Goal: Task Accomplishment & Management: Complete application form

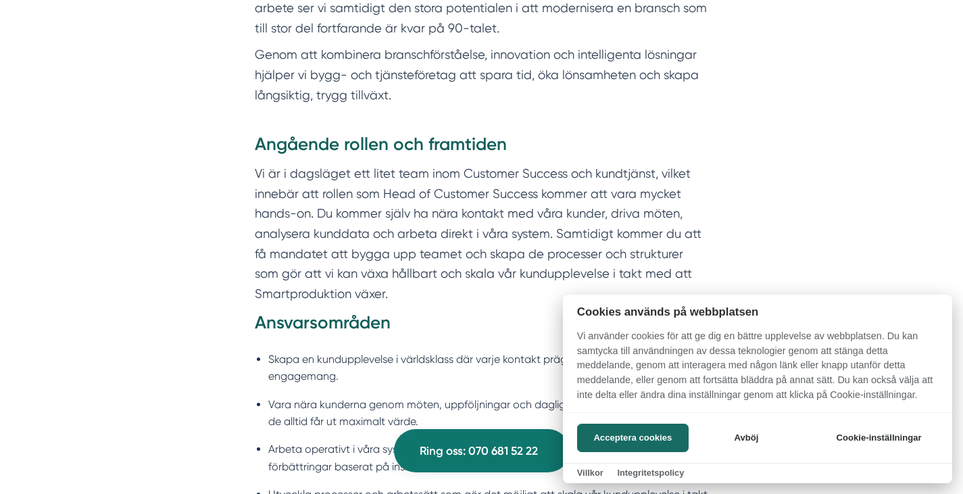
scroll to position [815, 0]
click at [661, 437] on button "Acceptera cookies" at bounding box center [632, 438] width 111 height 28
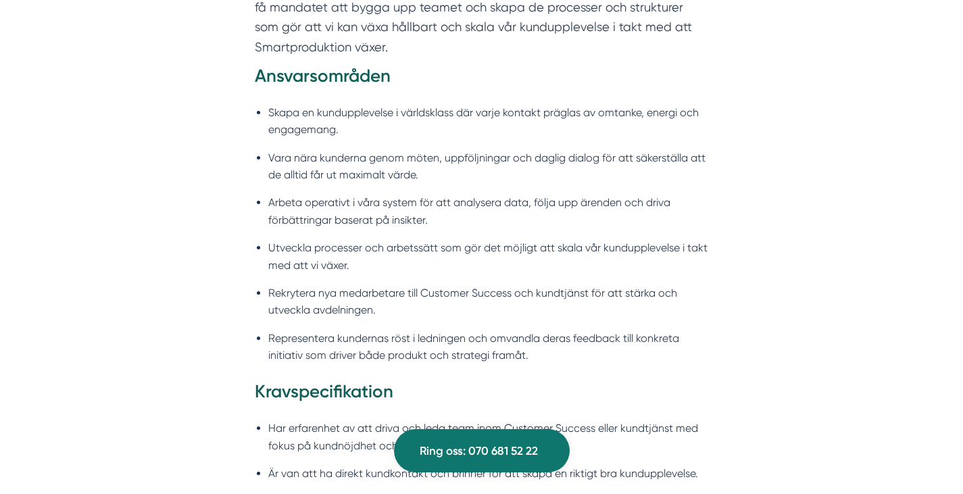
scroll to position [1063, 0]
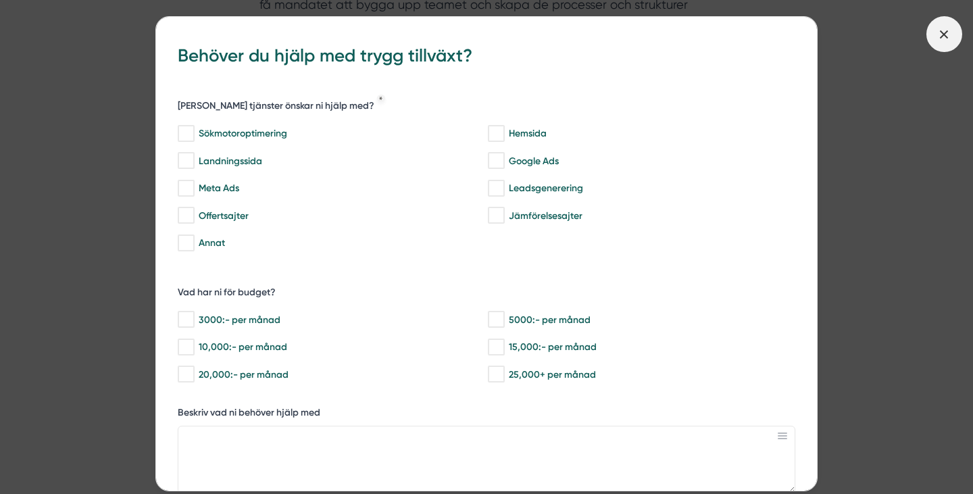
click at [946, 34] on icon at bounding box center [943, 34] width 15 height 15
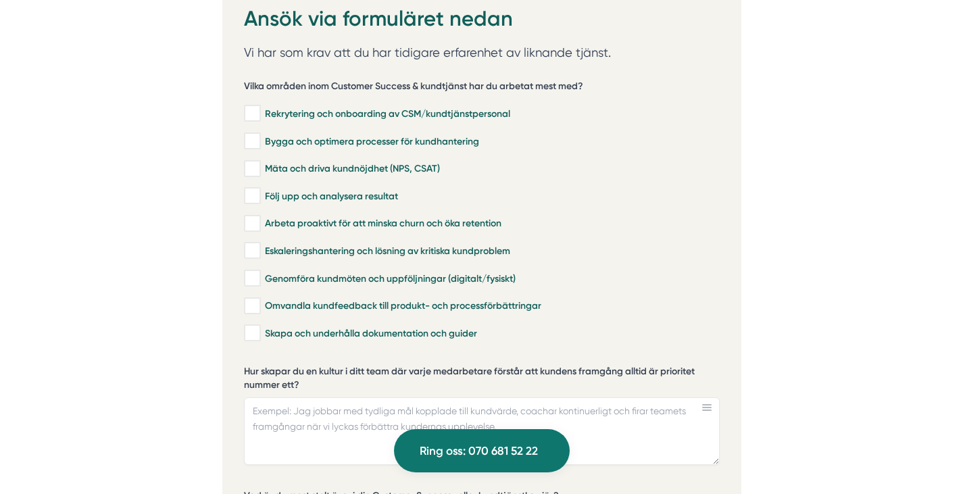
scroll to position [2802, 0]
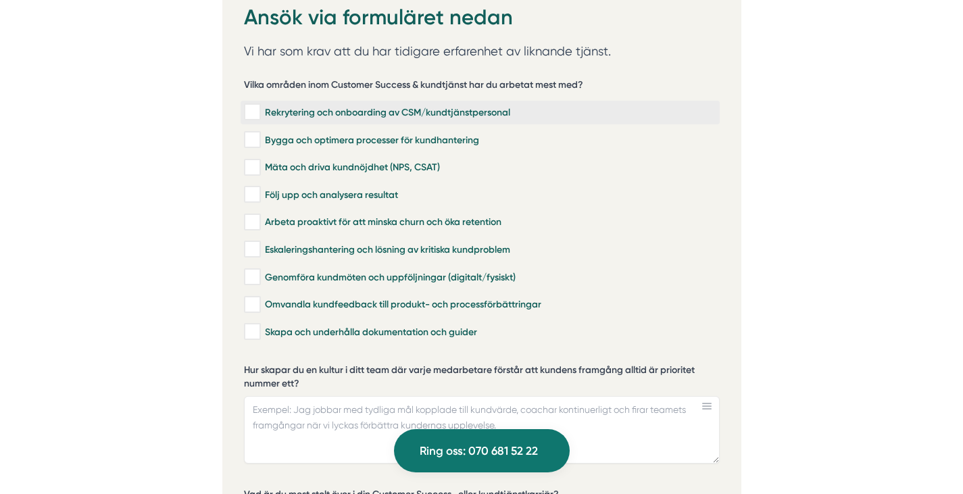
click at [251, 105] on input "Rekrytering och onboarding av CSM/kundtjänstpersonal" at bounding box center [252, 112] width 16 height 14
checkbox input "true"
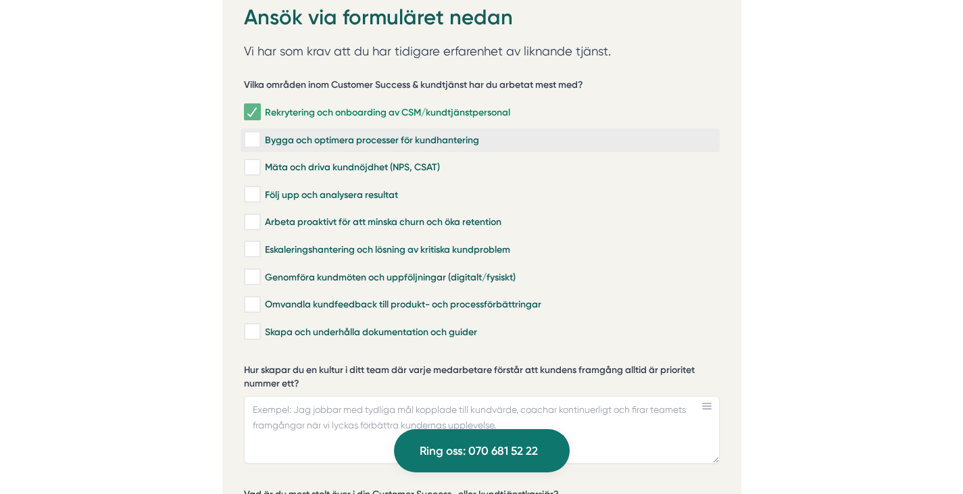
click at [253, 133] on input "Bygga och optimera processer för kundhantering" at bounding box center [252, 140] width 16 height 14
checkbox input "true"
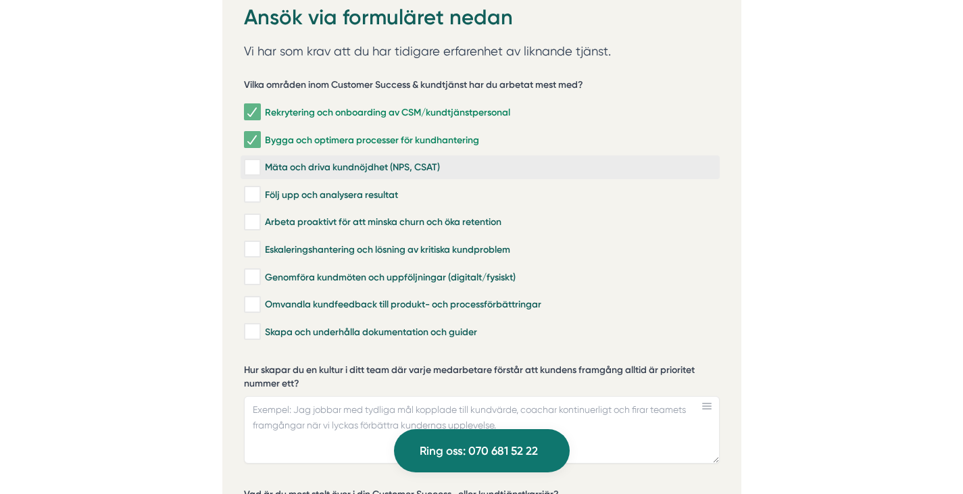
click at [255, 161] on input "Mäta och driva kundnöjdhet (NPS, CSAT)" at bounding box center [252, 168] width 16 height 14
checkbox input "true"
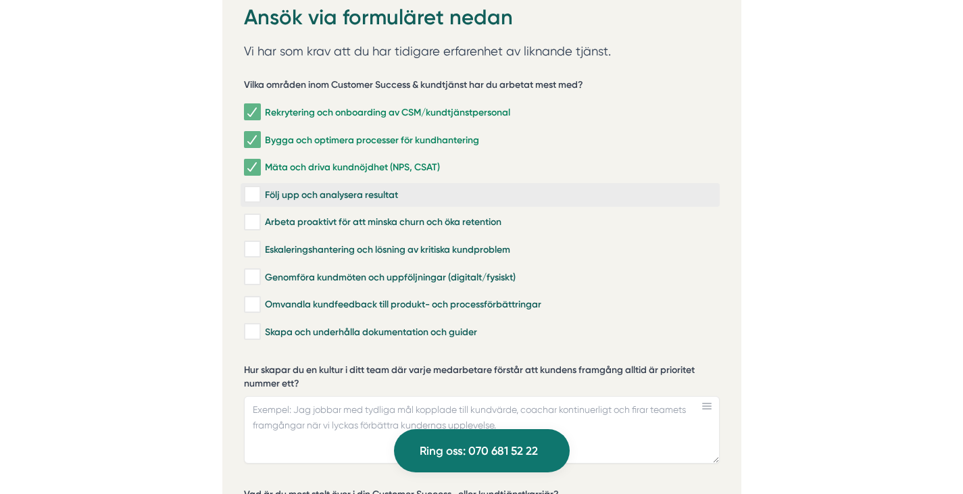
click at [253, 188] on input "Följ upp och analysera resultat" at bounding box center [252, 195] width 16 height 14
checkbox input "true"
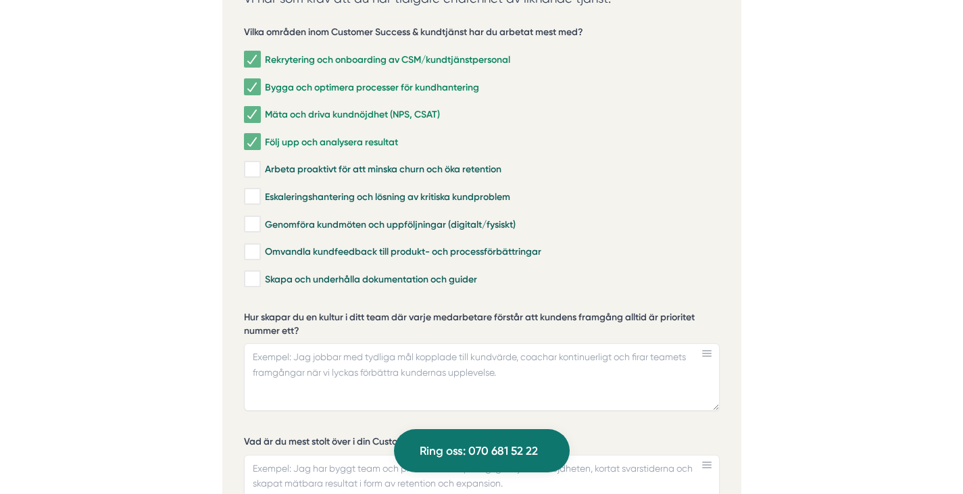
scroll to position [2857, 0]
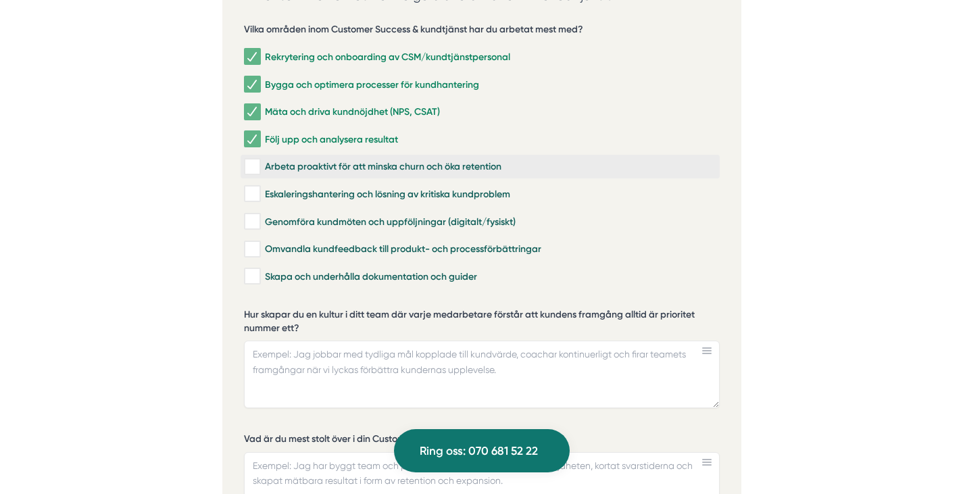
click at [250, 160] on input "Arbeta proaktivt för att minska churn och öka retention" at bounding box center [252, 167] width 16 height 14
checkbox input "true"
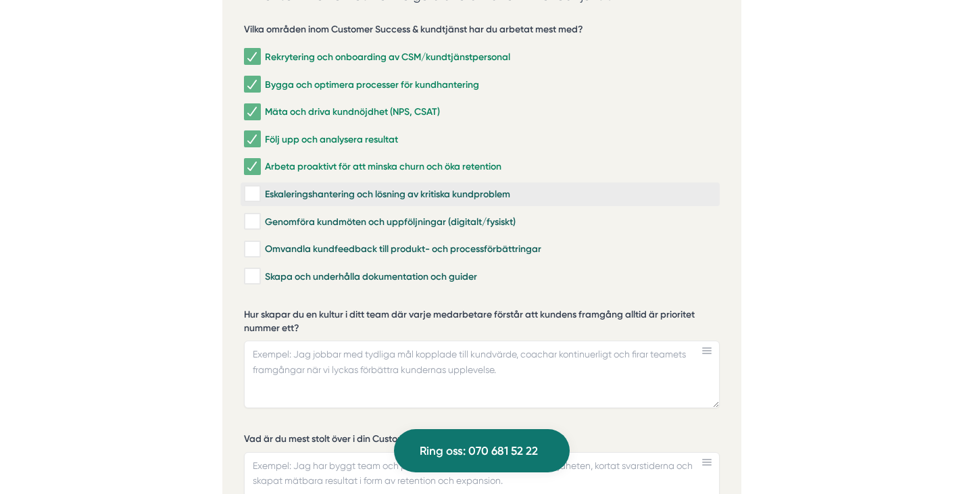
click at [251, 187] on input "Eskaleringshantering och lösning av kritiska kundproblem" at bounding box center [252, 194] width 16 height 14
checkbox input "true"
click at [254, 243] on input "Omvandla kundfeedback till produkt- och processförbättringar" at bounding box center [252, 250] width 16 height 14
checkbox input "true"
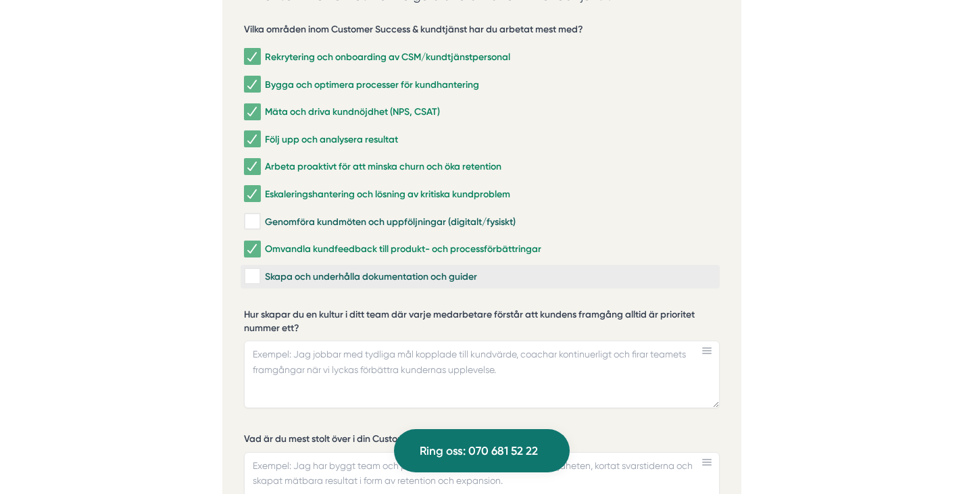
click at [254, 270] on input "Skapa och underhålla dokumentation och guider" at bounding box center [252, 277] width 16 height 14
checkbox input "true"
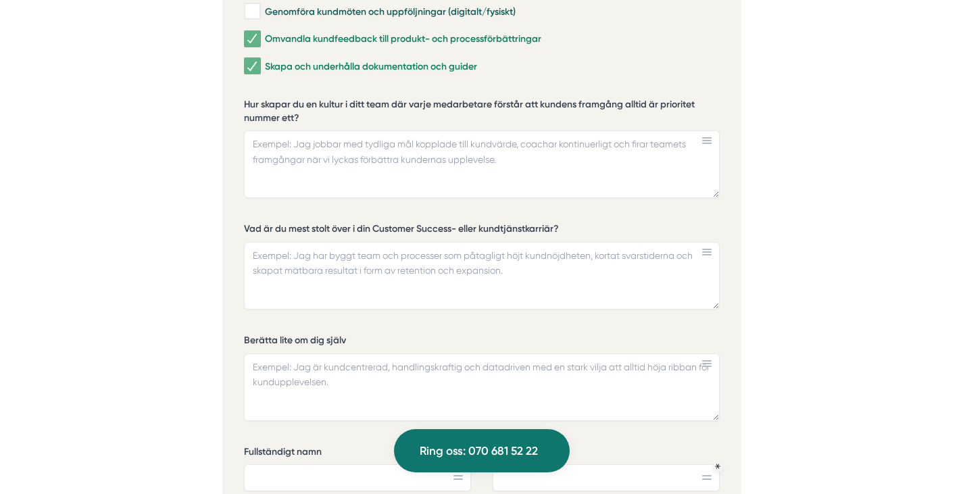
scroll to position [3067, 0]
drag, startPoint x: 303, startPoint y: 102, endPoint x: 255, endPoint y: 88, distance: 49.8
click at [255, 99] on label "Hur skapar du en kultur i ditt team där varje medarbetare förstår att kundens f…" at bounding box center [482, 114] width 476 height 30
click at [255, 131] on textarea "Hur skapar du en kultur i ditt team där varje medarbetare förstår att kundens f…" at bounding box center [482, 165] width 476 height 68
click at [299, 99] on label "Hur skapar du en kultur i ditt team där varje medarbetare förstår att kundens f…" at bounding box center [482, 114] width 476 height 30
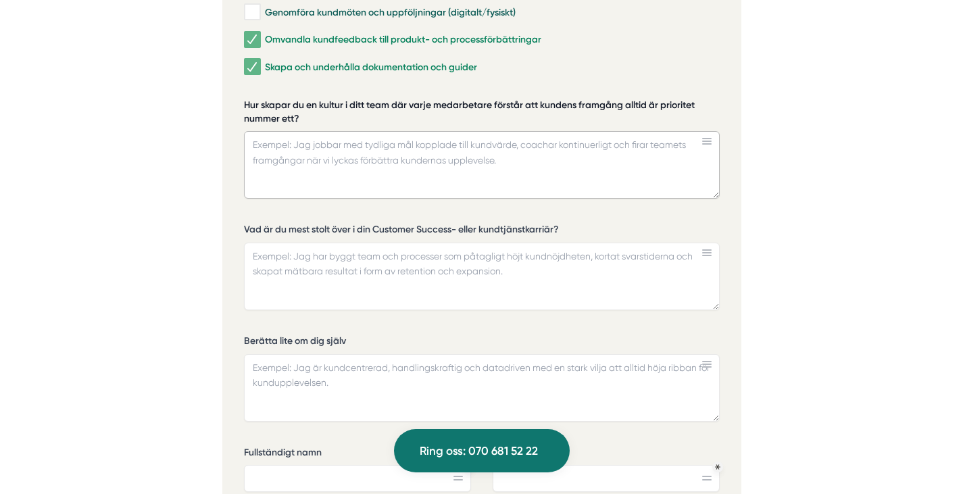
click at [299, 131] on textarea "Hur skapar du en kultur i ditt team där varje medarbetare förstår att kundens f…" at bounding box center [482, 165] width 476 height 68
drag, startPoint x: 301, startPoint y: 101, endPoint x: 245, endPoint y: 86, distance: 57.3
click at [245, 99] on label "Hur skapar du en kultur i ditt team där varje medarbetare förstår att kundens f…" at bounding box center [482, 114] width 476 height 30
click at [245, 131] on textarea "Hur skapar du en kultur i ditt team där varje medarbetare förstår att kundens f…" at bounding box center [482, 165] width 476 height 68
click at [484, 99] on label "Hur skapar du en kultur i ditt team där varje medarbetare förstår att kundens f…" at bounding box center [482, 114] width 476 height 30
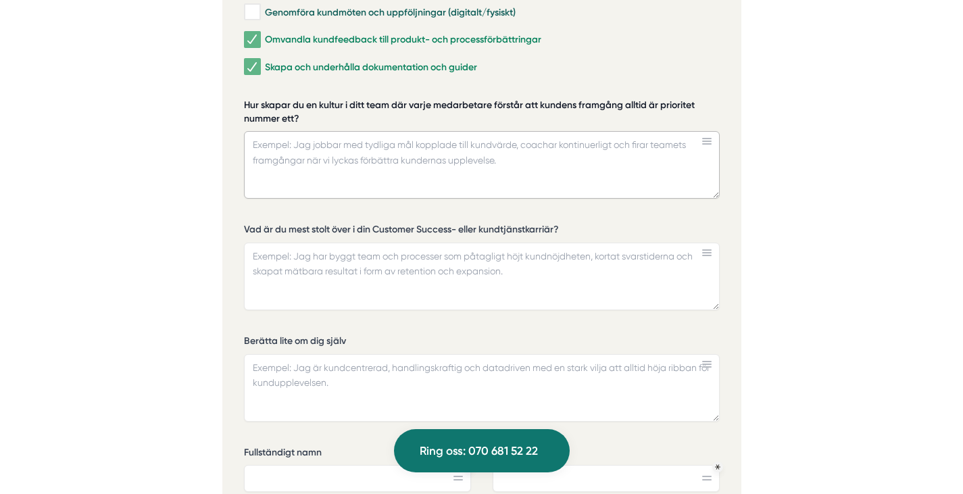
click at [484, 131] on textarea "Hur skapar du en kultur i ditt team där varje medarbetare förstår att kundens f…" at bounding box center [482, 165] width 476 height 68
drag, startPoint x: 301, startPoint y: 100, endPoint x: 249, endPoint y: 87, distance: 53.6
click at [249, 99] on label "Hur skapar du en kultur i ditt team där varje medarbetare förstår att kundens f…" at bounding box center [482, 114] width 476 height 30
click at [249, 131] on textarea "Hur skapar du en kultur i ditt team där varje medarbetare förstår att kundens f…" at bounding box center [482, 165] width 476 height 68
paste textarea "Jag förankrar kundens röst i mål och möten,"
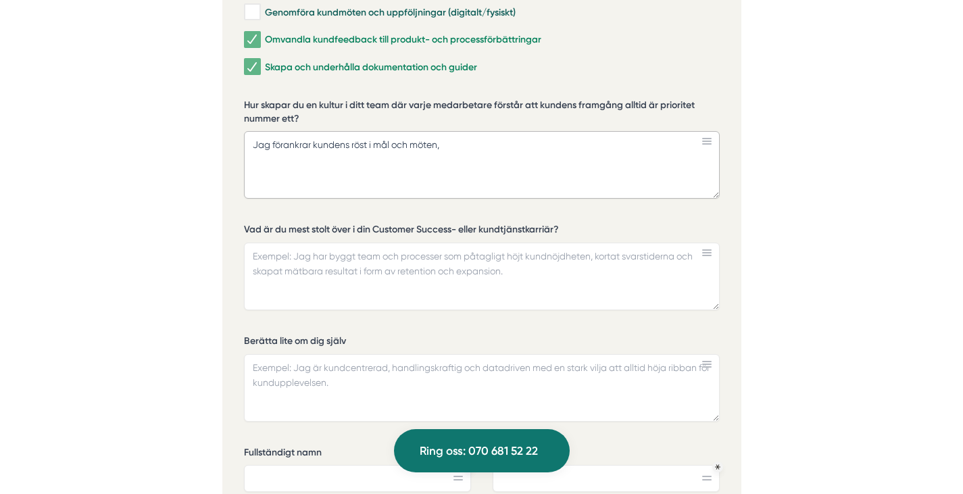
paste textarea "gör framgången mätbar"
paste textarea "en kultur där varje medarbetare känner ägarskap och ansvar för sitt bidrag."
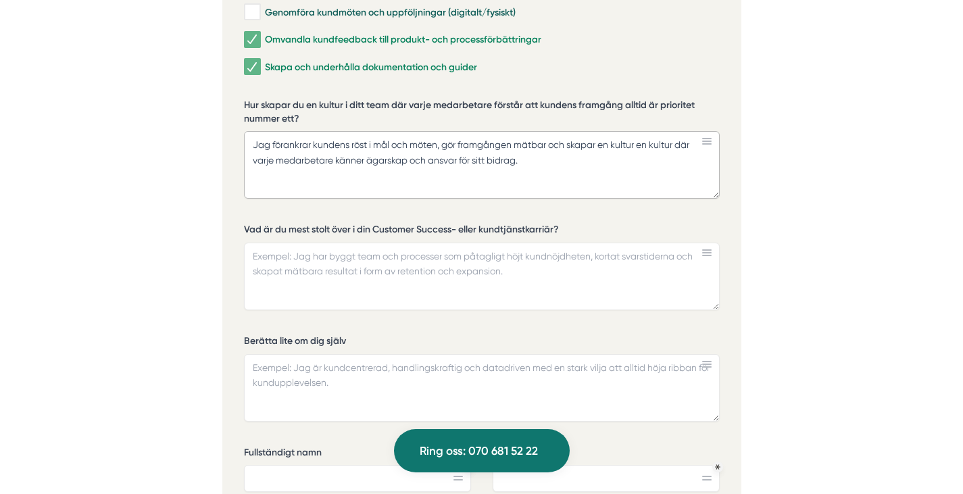
click at [680, 131] on textarea "Jag förankrar kundens röst i mål och möten, gör framgången mätbar och skapar en…" at bounding box center [482, 165] width 476 height 68
click at [647, 146] on textarea "Jag förankrar kundens röst i mål och möten, gör framgången mätbar och skapar en…" at bounding box center [482, 165] width 476 height 68
drag, startPoint x: 567, startPoint y: 126, endPoint x: 272, endPoint y: 112, distance: 296.2
click at [272, 112] on div "Hur skapar du en kultur i ditt team där varje medarbetare förstår att kundens f…" at bounding box center [482, 149] width 476 height 100
click at [634, 131] on textarea "Jag skapar en kultur där varje medarbetare känner ägarskap och ansvar för sitt …" at bounding box center [482, 165] width 476 height 68
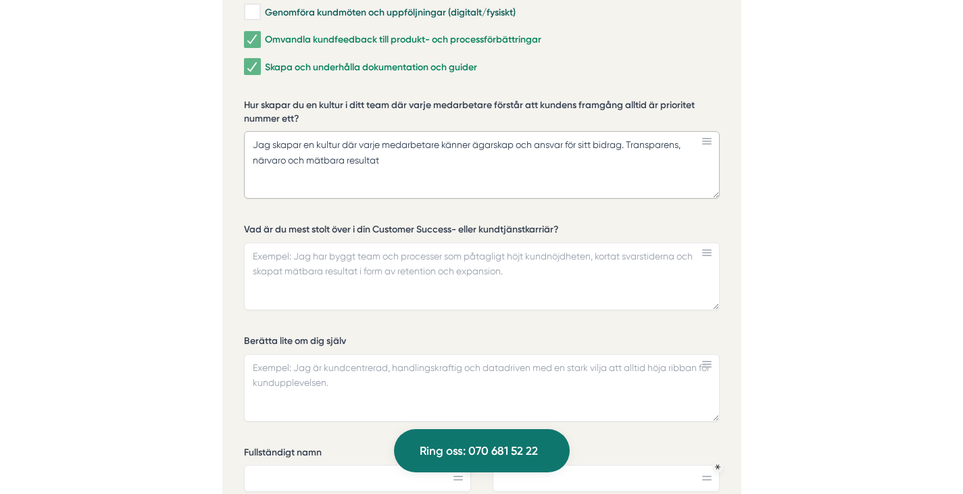
click at [259, 144] on textarea "Jag skapar en kultur där varje medarbetare känner ägarskap och ansvar för sitt …" at bounding box center [482, 165] width 476 height 68
click at [478, 145] on textarea "Jag skapar en kultur där varje medarbetare känner ägarskap och ansvar för sitt …" at bounding box center [482, 165] width 476 height 68
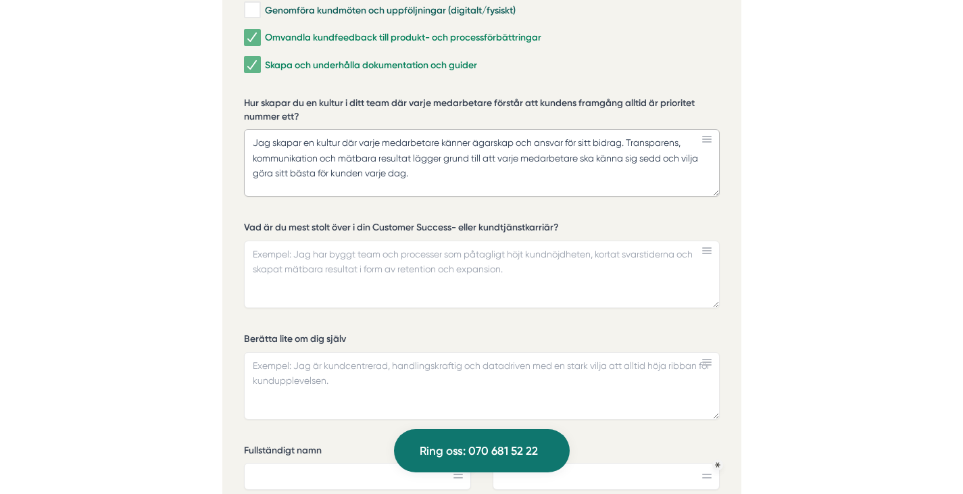
scroll to position [3069, 0]
click at [468, 145] on textarea "Jag skapar en kultur där varje medarbetare känner ägarskap och ansvar för sitt …" at bounding box center [482, 162] width 476 height 68
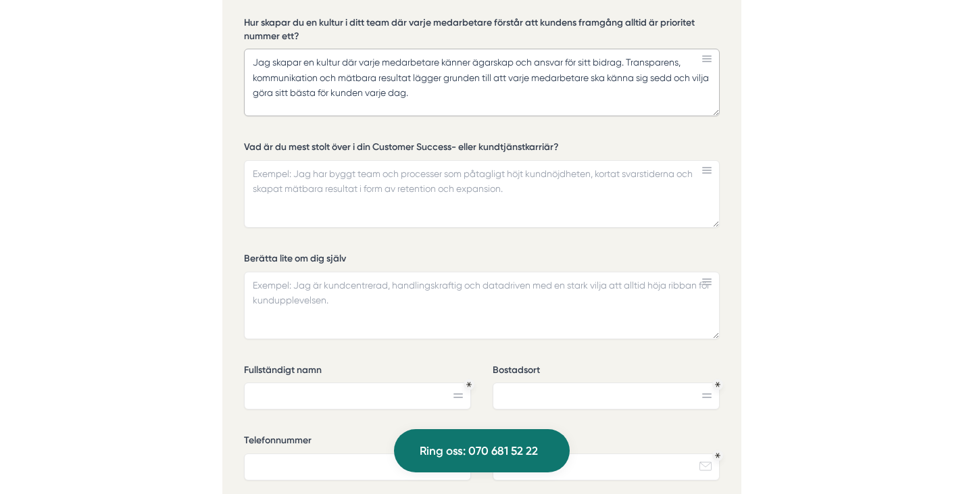
scroll to position [3153, 0]
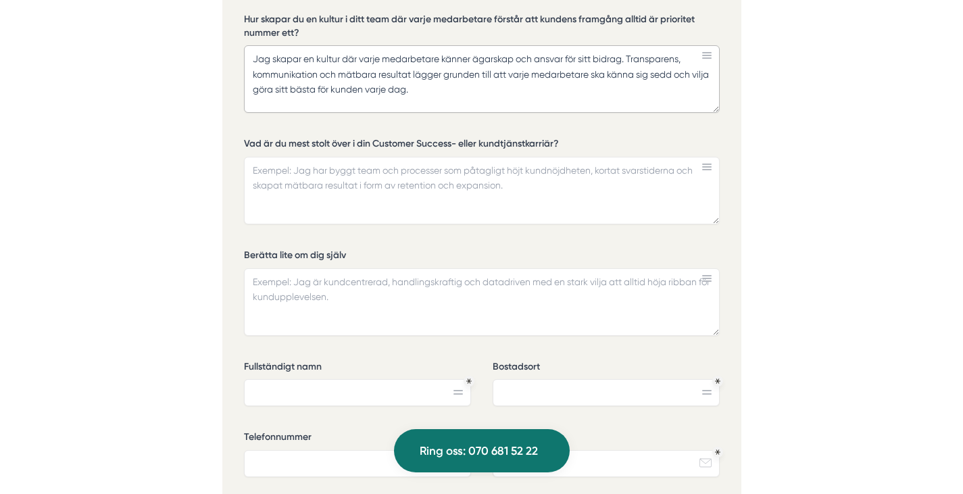
type textarea "Jag skapar en kultur där varje medarbetare känner ägarskap och ansvar för sitt …"
click at [282, 161] on textarea "Vad är du mest stolt över i din Customer Success- eller kundtjänstkarriär?" at bounding box center [482, 191] width 476 height 68
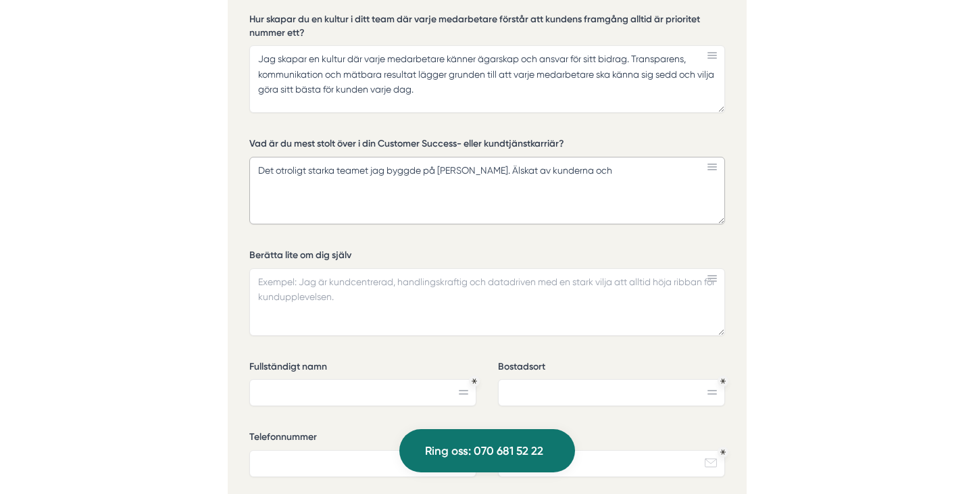
scroll to position [0, 0]
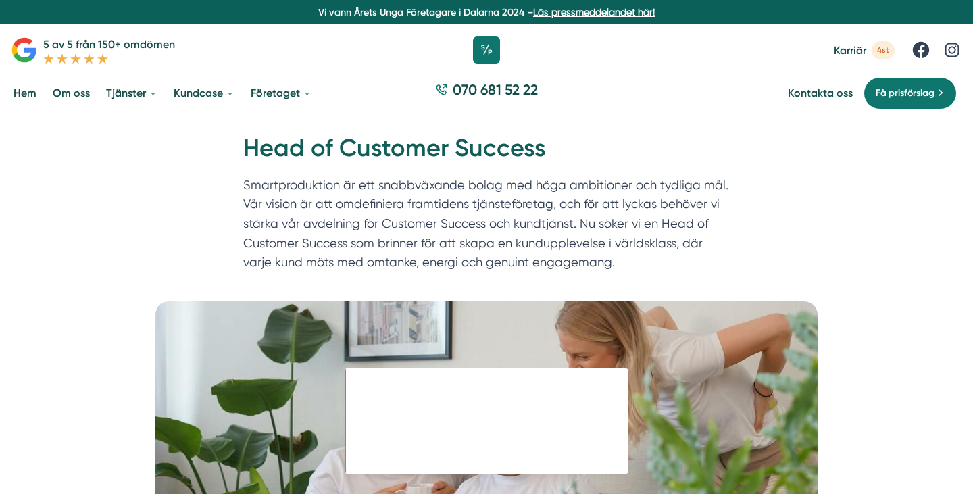
type textarea "Det otroligt starka teamet jag byggde på Carla. Älskat av kunderna och"
click at [852, 245] on div "Hem » Karriär » Head of Customer Success Head of Customer Success Smartprodukti…" at bounding box center [486, 209] width 973 height 186
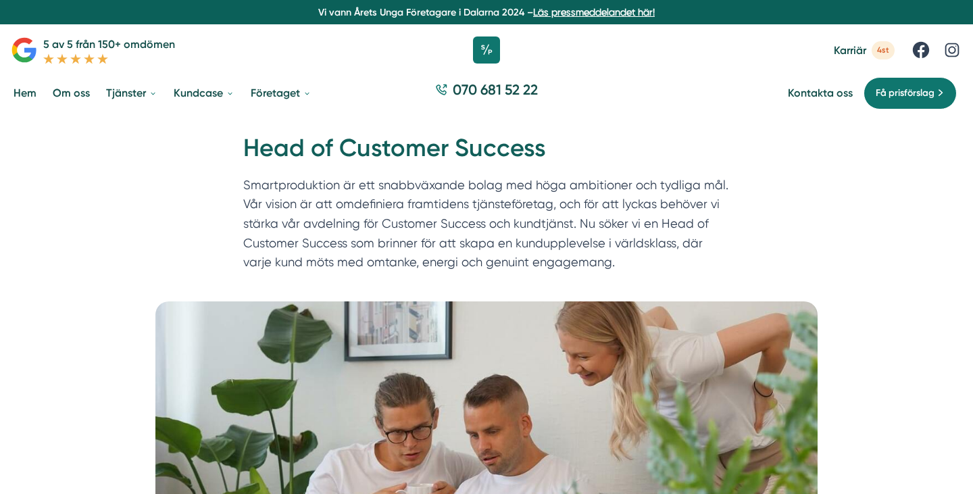
click at [691, 292] on div "Hem » Karriär » Head of Customer Success Head of Customer Success Smartprodukti…" at bounding box center [486, 209] width 973 height 186
click at [445, 158] on h1 "Head of Customer Success" at bounding box center [486, 154] width 486 height 44
click at [43, 215] on div "Hem » Karriär » Head of Customer Success Head of Customer Success Smartprodukti…" at bounding box center [486, 209] width 973 height 186
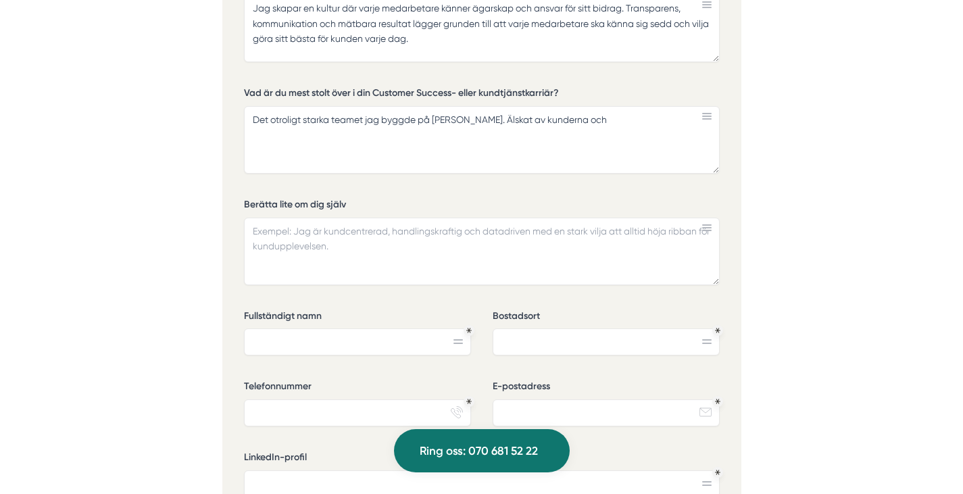
scroll to position [3203, 0]
click at [596, 107] on textarea "Det otroligt starka teamet jag byggde på Carla. Älskat av kunderna och" at bounding box center [482, 141] width 476 height 68
type textarea "Det otroligt starka teamet jag byggde på [PERSON_NAME]. Älskat av kunderna och …"
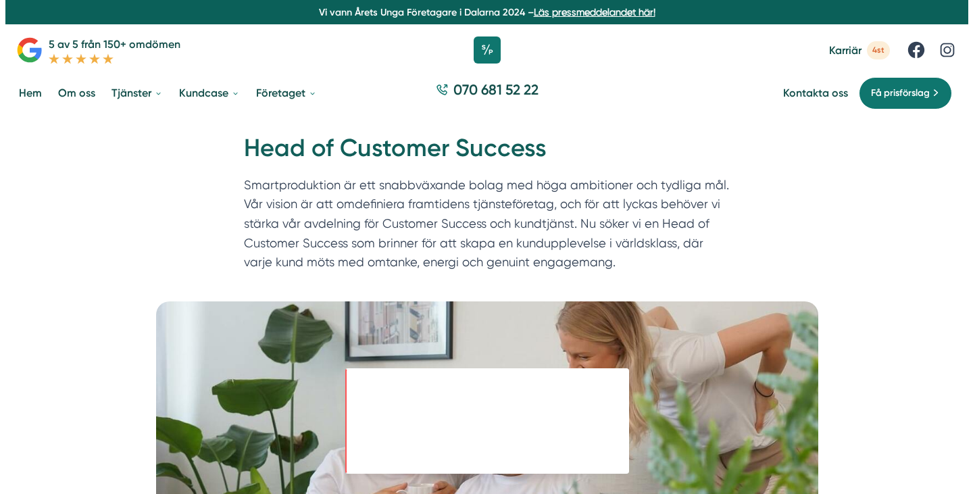
scroll to position [0, 0]
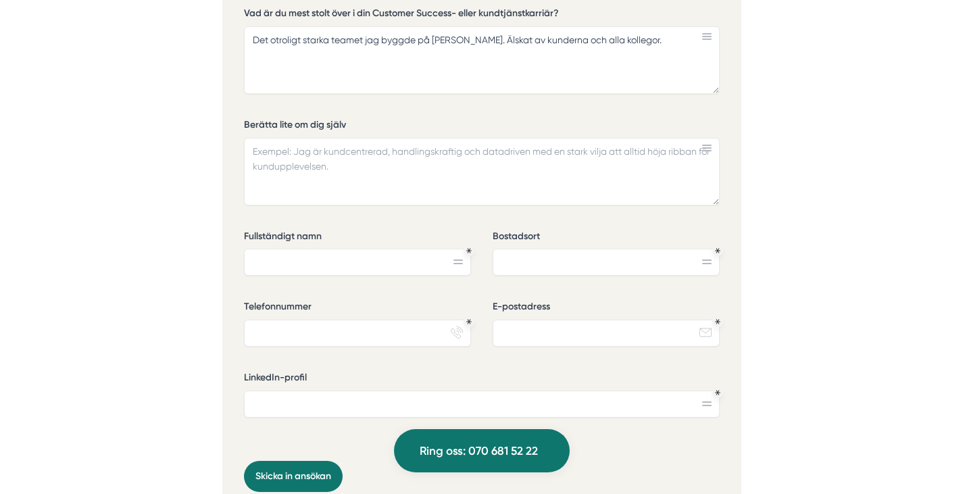
scroll to position [3284, 0]
click at [340, 147] on textarea "Berätta lite om dig själv" at bounding box center [482, 171] width 476 height 68
paste textarea "Jag är en erfaren ledare inom operations och customer success med över tio års …"
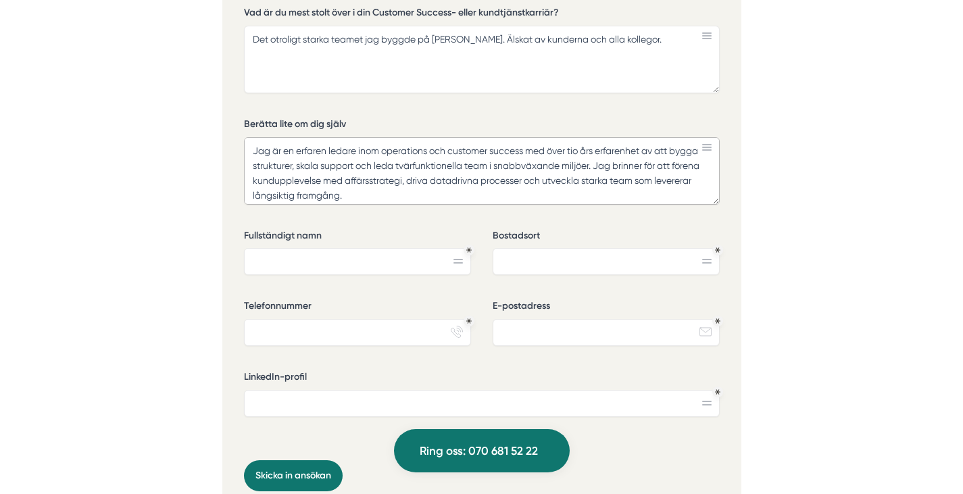
click at [451, 144] on textarea "Jag är en erfaren ledare inom operations och customer success med över tio års …" at bounding box center [482, 171] width 476 height 68
click at [526, 137] on textarea "Jag är en erfaren ledare inom operations och customer success med över tio års …" at bounding box center [482, 171] width 476 height 68
click at [408, 165] on textarea "Jag är en erfaren ledare inom operations och customer success/support med över …" at bounding box center [482, 171] width 476 height 68
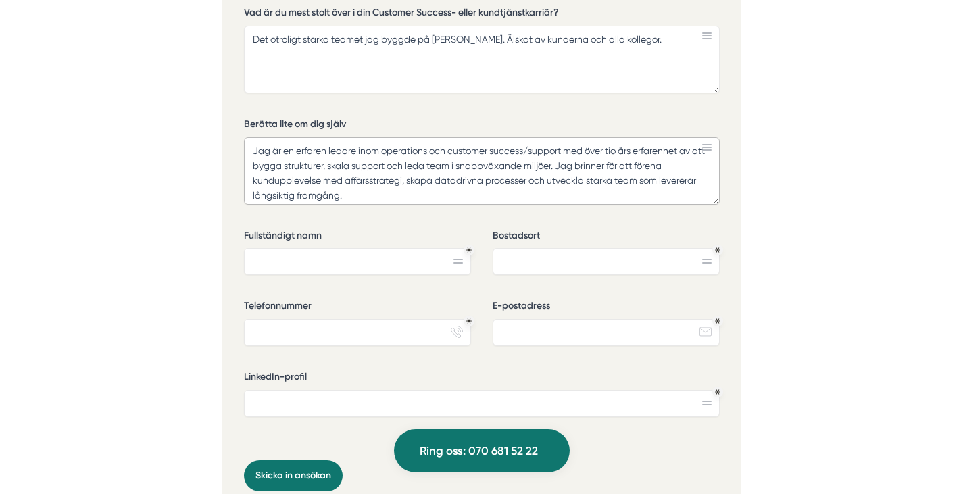
click at [355, 178] on textarea "Jag är en erfaren ledare inom operations och customer success/support med över …" at bounding box center [482, 171] width 476 height 68
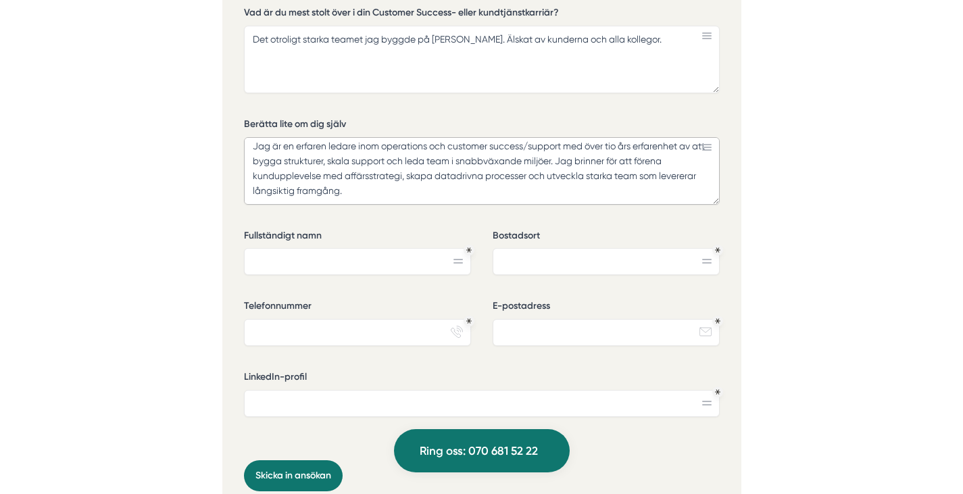
paste textarea "Som person är jag positiv och nyfiken, och jag tycker om att hitta lösningar äv…"
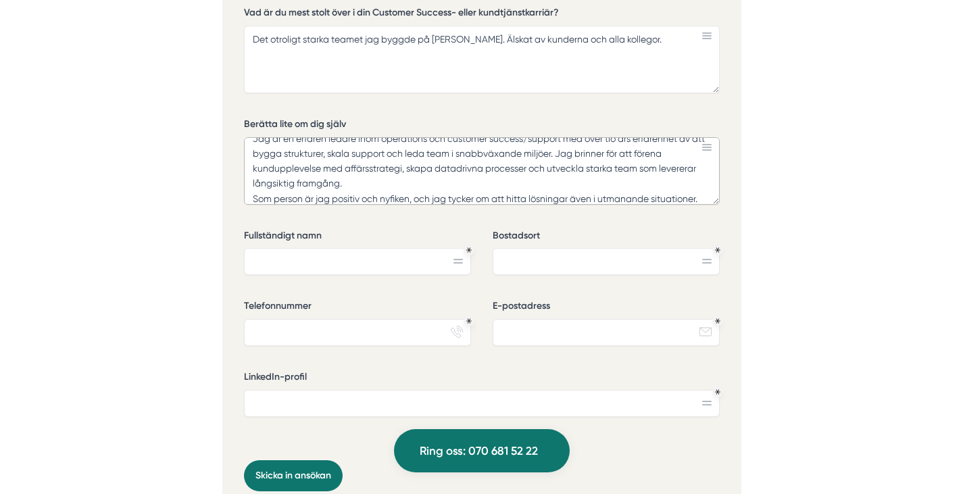
scroll to position [57, 0]
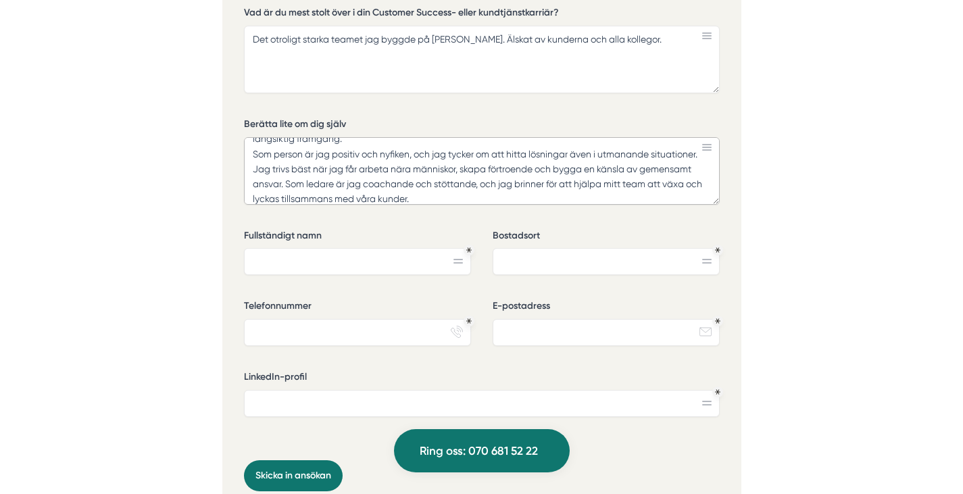
drag, startPoint x: 437, startPoint y: 177, endPoint x: 667, endPoint y: 164, distance: 230.0
click at [667, 164] on textarea "Jag är en erfaren ledare inom operations och customer success/support med över …" at bounding box center [482, 171] width 476 height 68
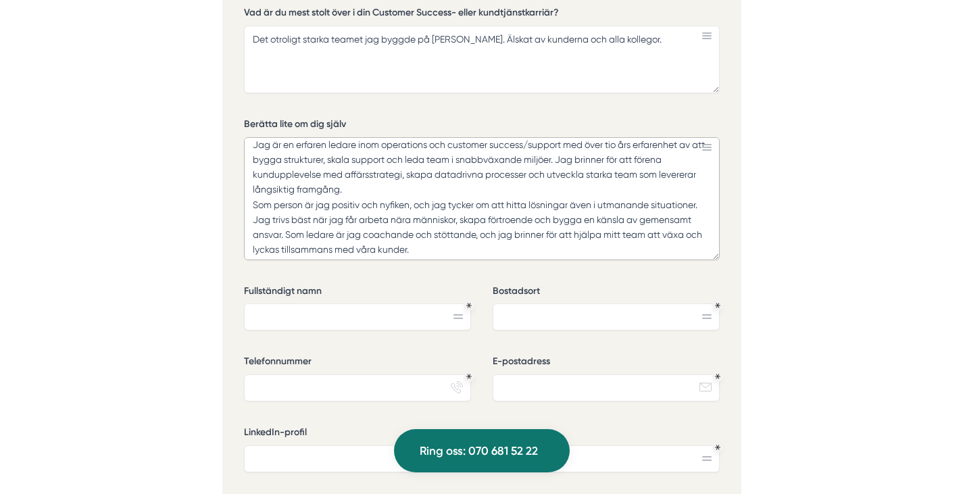
scroll to position [0, 0]
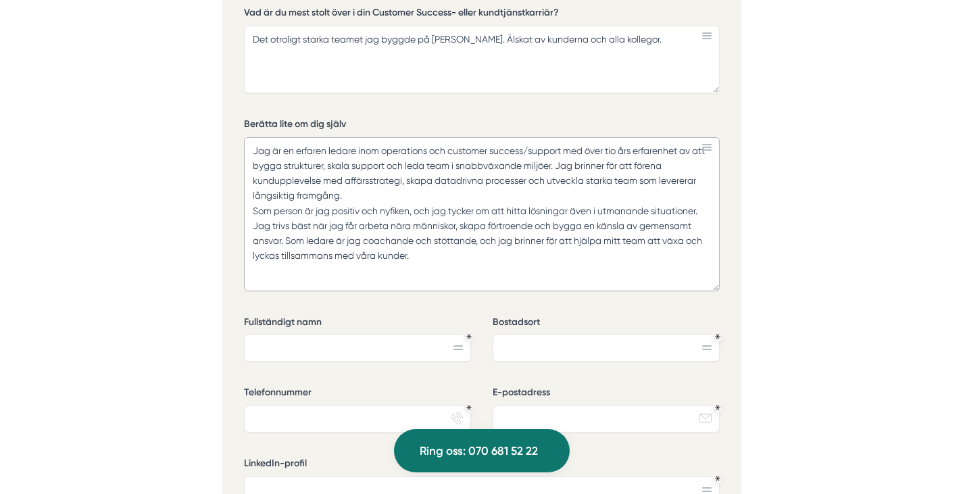
drag, startPoint x: 717, startPoint y: 182, endPoint x: 705, endPoint y: 269, distance: 88.0
click at [705, 269] on textarea "Jag är en erfaren ledare inom operations och customer success/support med över …" at bounding box center [482, 214] width 476 height 154
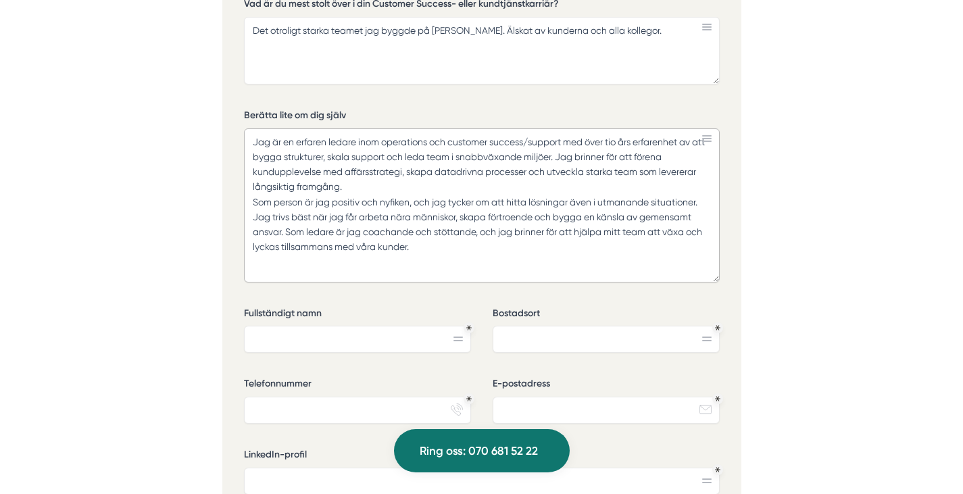
scroll to position [3293, 0]
click at [417, 184] on textarea "Jag är en erfaren ledare inom operations och customer success/support med över …" at bounding box center [482, 205] width 476 height 154
click at [551, 221] on textarea "Jag är en erfaren ledare inom operations och customer success/support med över …" at bounding box center [482, 205] width 476 height 154
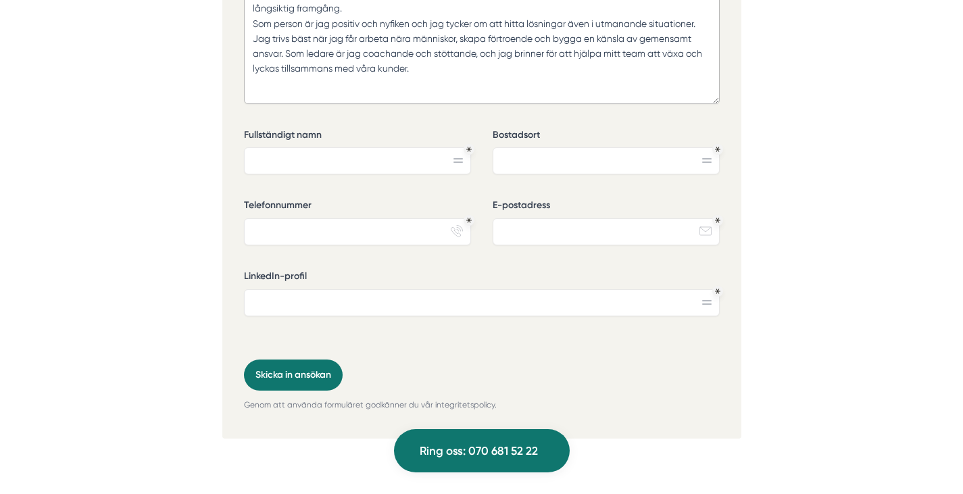
scroll to position [3471, 0]
type textarea "Jag är en erfaren ledare inom operations och customer success/support med över …"
click at [394, 147] on input "Fullständigt namn" at bounding box center [357, 160] width 227 height 27
type input "[PERSON_NAME] Nordin"
type input "Södertälje"
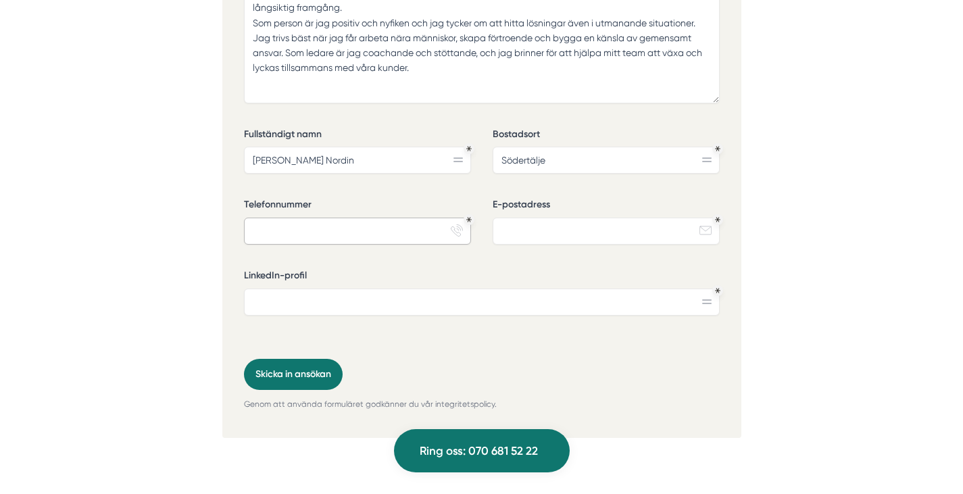
click at [351, 221] on input "Telefonnummer" at bounding box center [357, 231] width 227 height 27
type input "0735786730"
type input "[PERSON_NAME][EMAIL_ADDRESS][DOMAIN_NAME]"
click at [584, 288] on input "LinkedIn-profil" at bounding box center [482, 301] width 476 height 27
paste input "[URL][DOMAIN_NAME]"
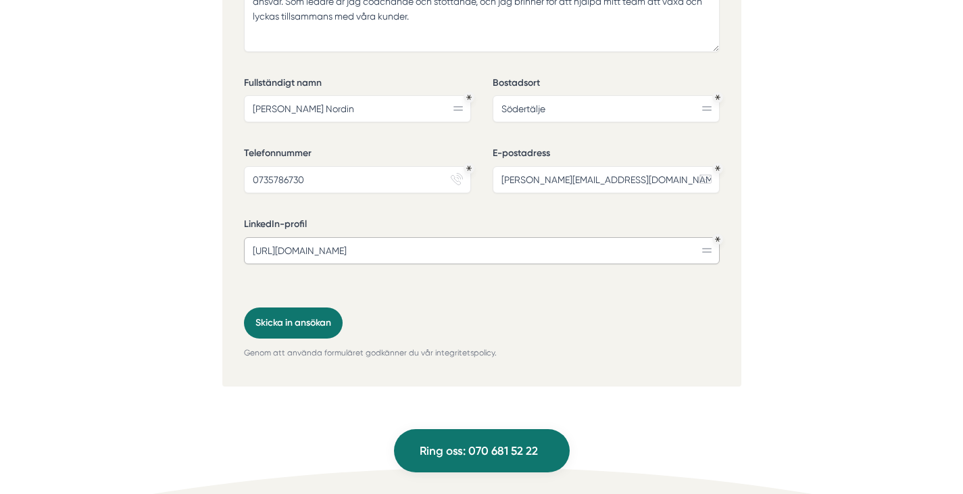
scroll to position [3565, 0]
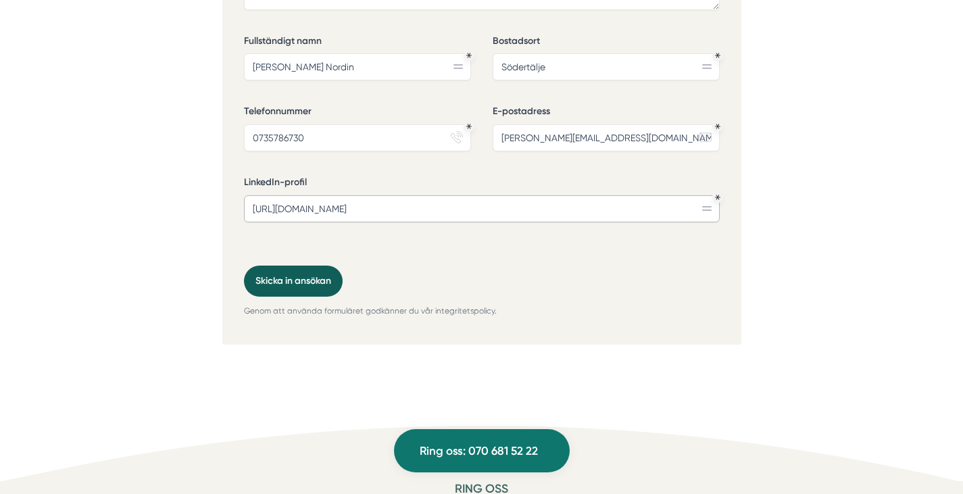
type input "[URL][DOMAIN_NAME]"
click at [299, 265] on button "Skicka in ansökan" at bounding box center [293, 280] width 99 height 31
